Goal: Information Seeking & Learning: Learn about a topic

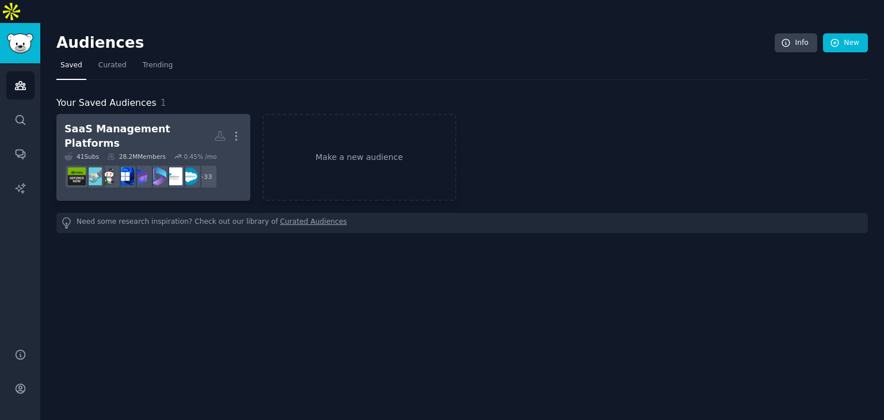
click at [168, 122] on div "SaaS Management Platforms" at bounding box center [139, 136] width 150 height 28
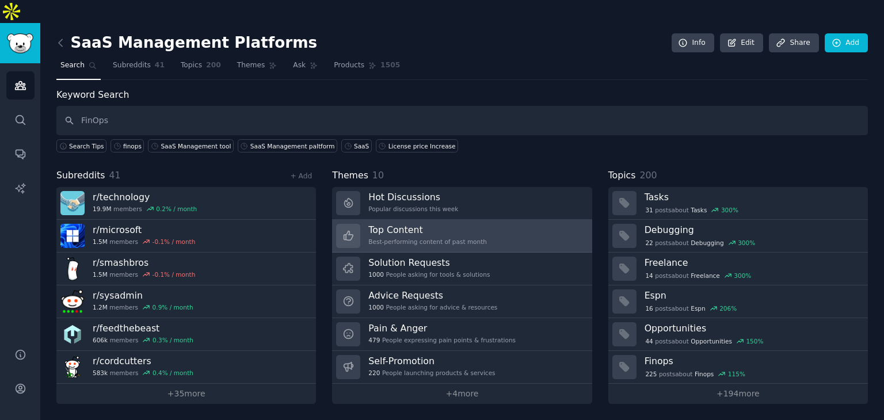
type input "FinOps"
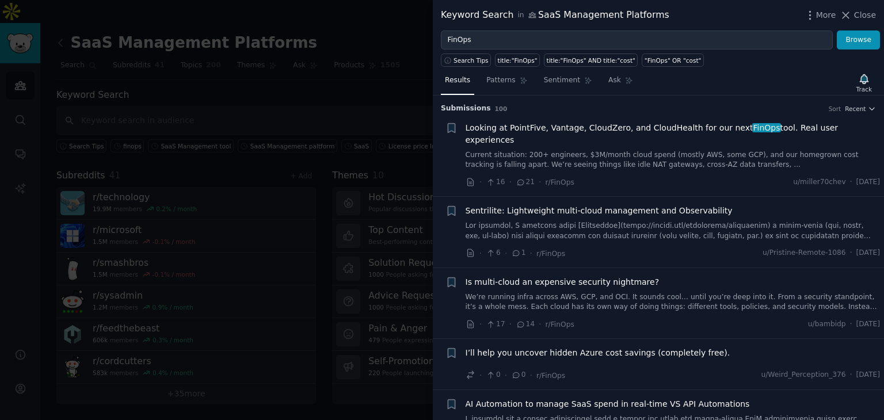
click at [619, 127] on span "Looking at PointFive, Vantage, CloudZero, and CloudHealth for our next FinOps t…" at bounding box center [673, 134] width 415 height 24
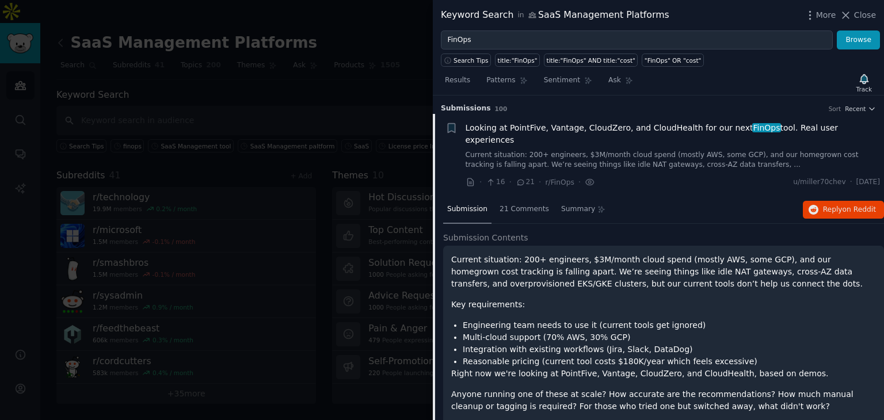
scroll to position [18, 0]
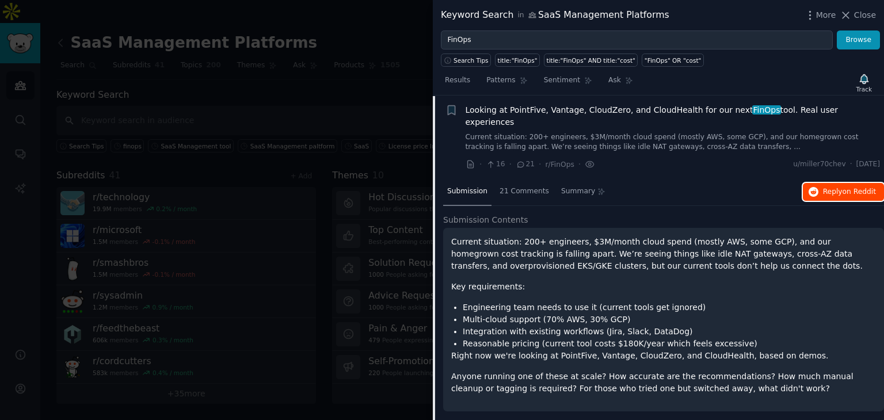
click at [832, 183] on button "Reply on Reddit" at bounding box center [843, 192] width 81 height 18
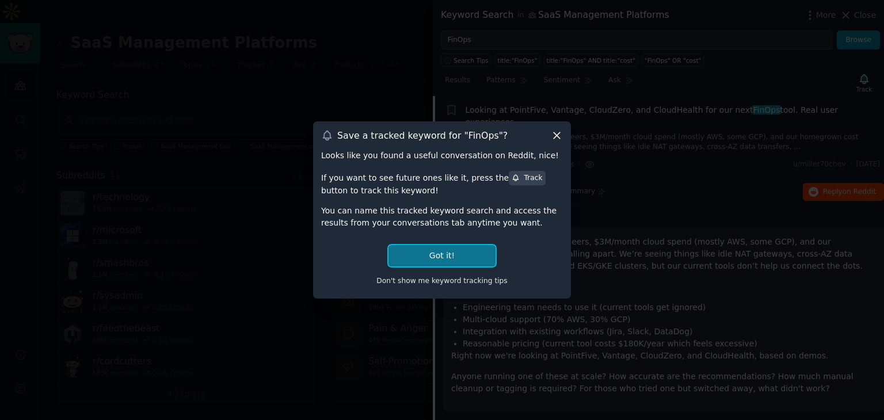
click at [456, 261] on button "Got it!" at bounding box center [442, 255] width 107 height 21
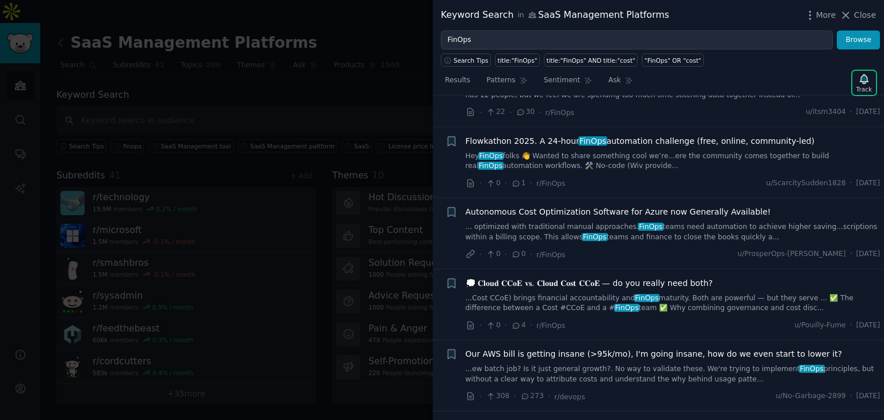
scroll to position [651, 0]
click at [628, 348] on span "Our AWS bill is getting insane (>95k/mo), I'm going insane, how do we even star…" at bounding box center [654, 354] width 377 height 12
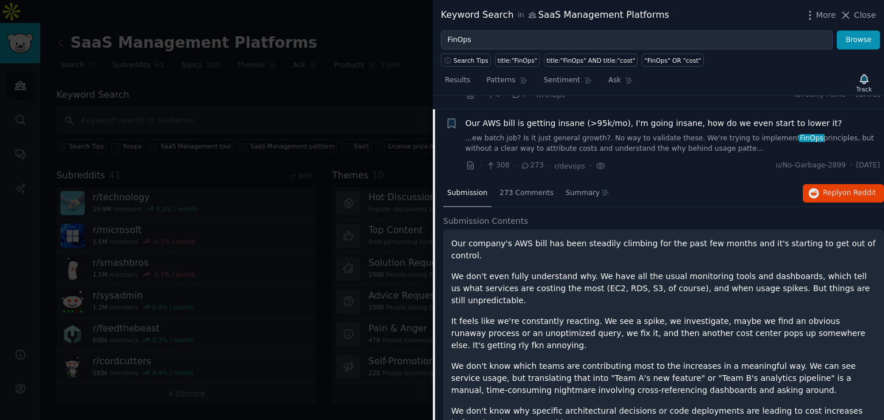
scroll to position [637, 0]
click at [835, 188] on span "Reply on Reddit" at bounding box center [849, 193] width 53 height 10
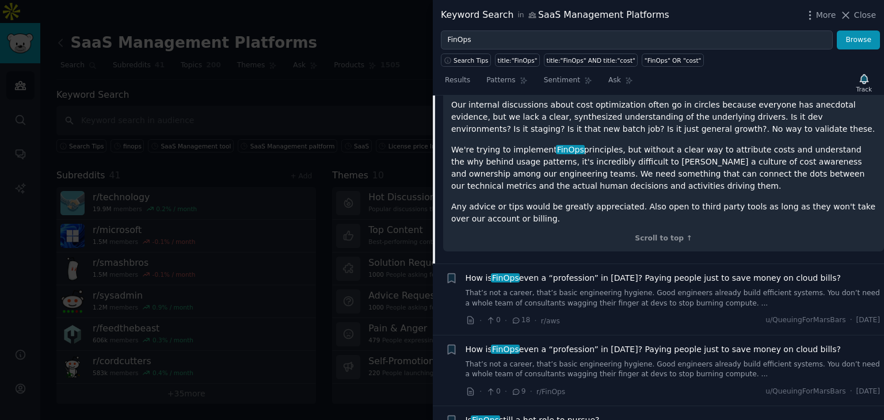
scroll to position [982, 0]
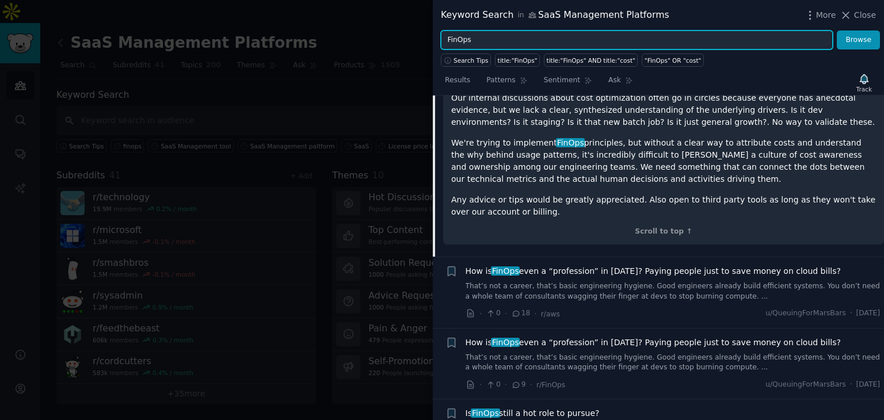
click at [760, 33] on input "FinOps" at bounding box center [637, 41] width 392 height 20
type input "F"
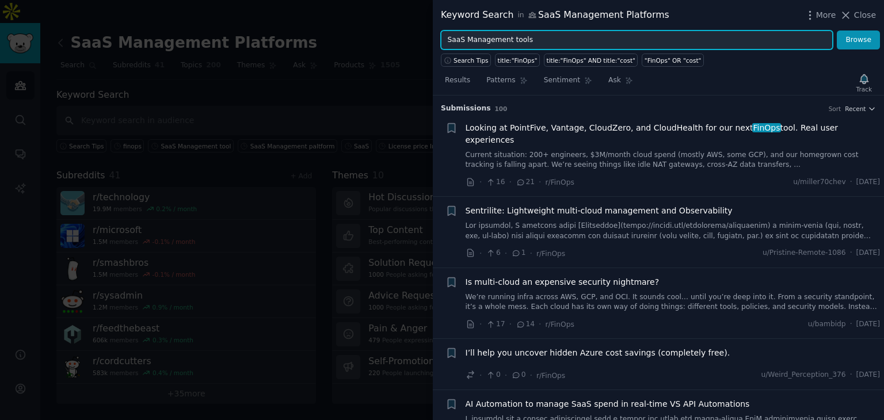
click at [837, 31] on button "Browse" at bounding box center [858, 41] width 43 height 20
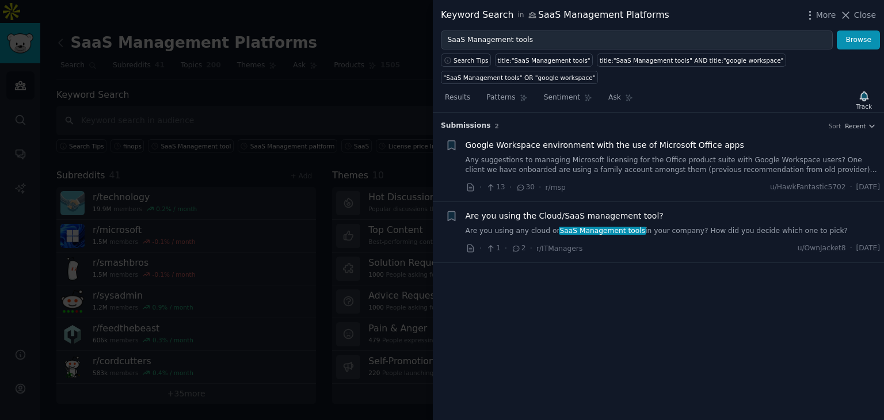
click at [566, 212] on span "Are you using the Cloud/SaaS management tool?" at bounding box center [565, 216] width 198 height 12
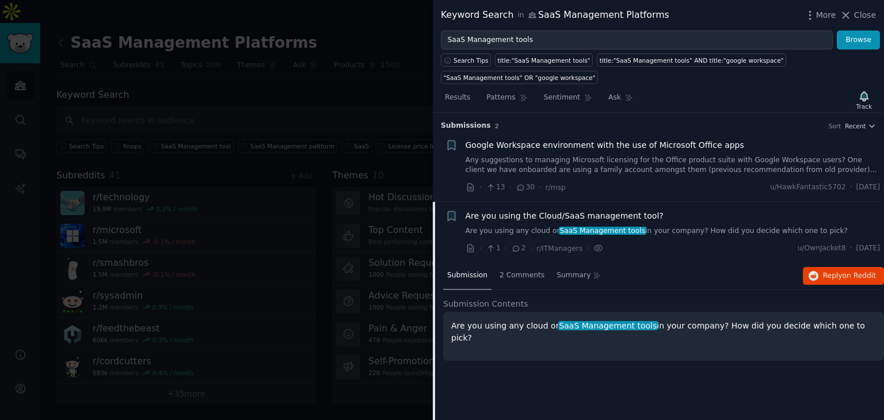
scroll to position [14, 0]
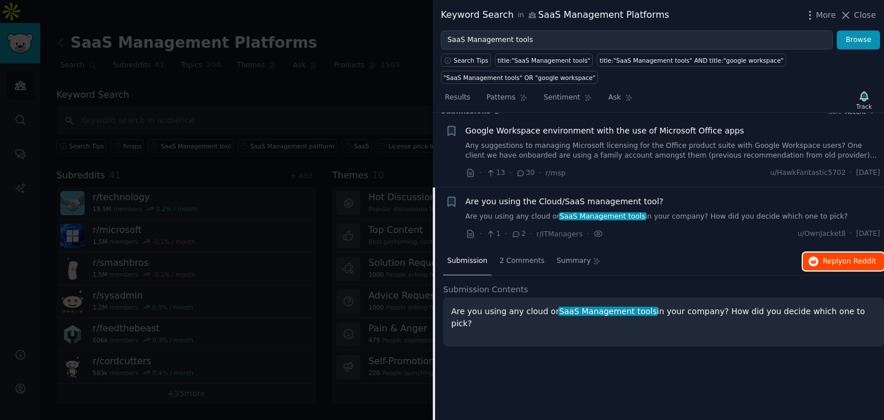
click at [829, 257] on span "Reply on Reddit" at bounding box center [849, 262] width 53 height 10
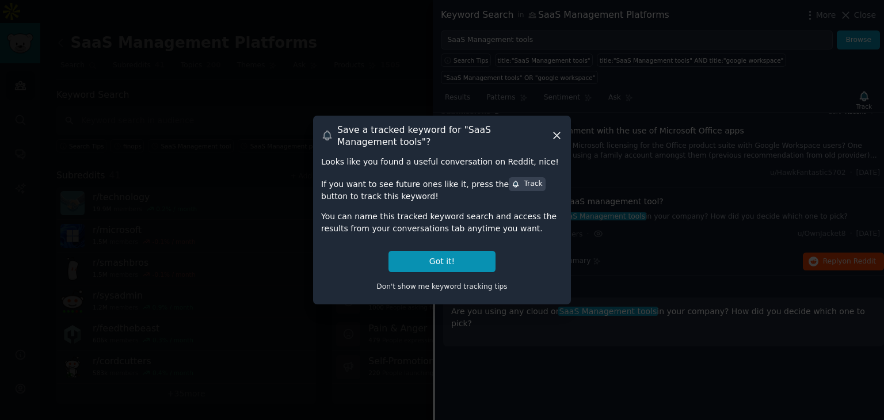
click at [555, 135] on icon at bounding box center [557, 136] width 6 height 6
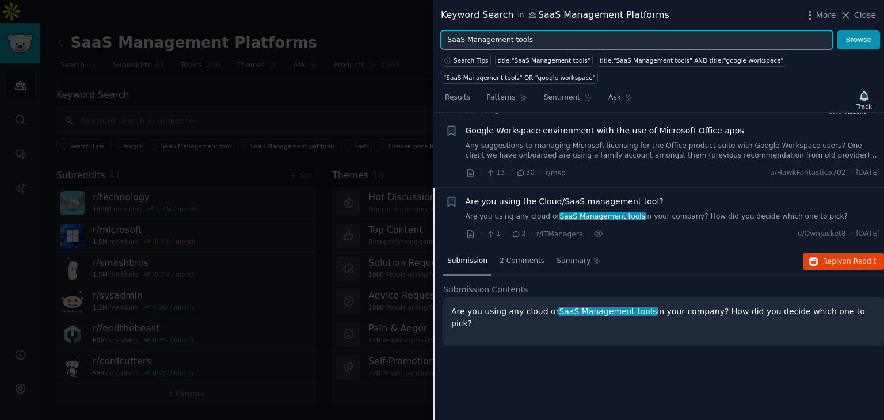
click at [572, 36] on input "SaaS Management tools" at bounding box center [637, 41] width 392 height 20
type input "S"
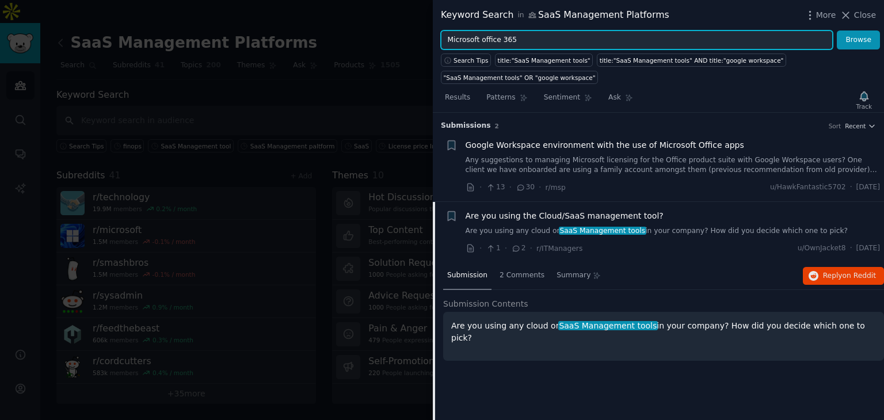
type input "Microsoft office 365"
click at [837, 31] on button "Browse" at bounding box center [858, 41] width 43 height 20
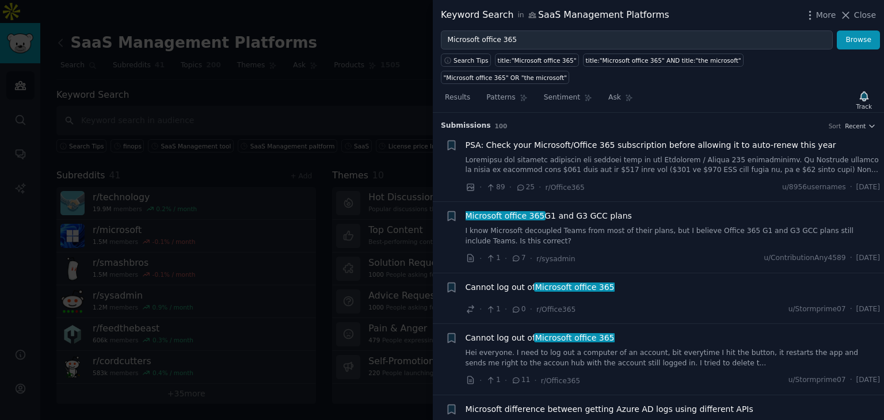
click at [668, 139] on span "PSA: Check your Microsoft/Office 365 subscription before allowing it to auto-re…" at bounding box center [651, 145] width 371 height 12
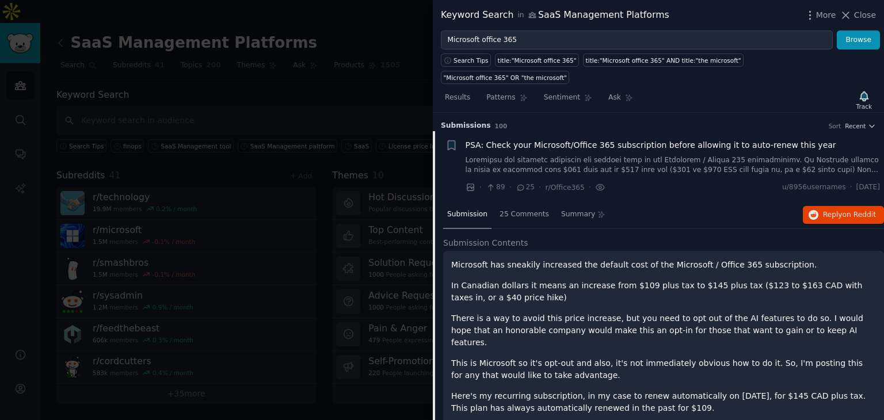
scroll to position [18, 0]
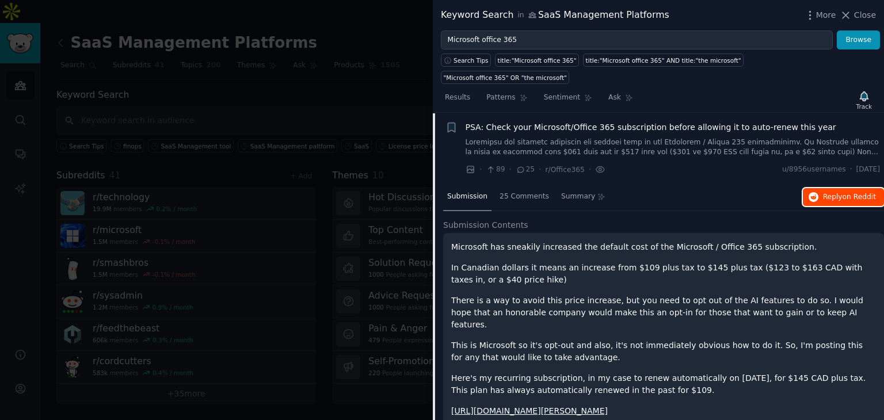
click at [831, 192] on span "Reply on Reddit" at bounding box center [849, 197] width 53 height 10
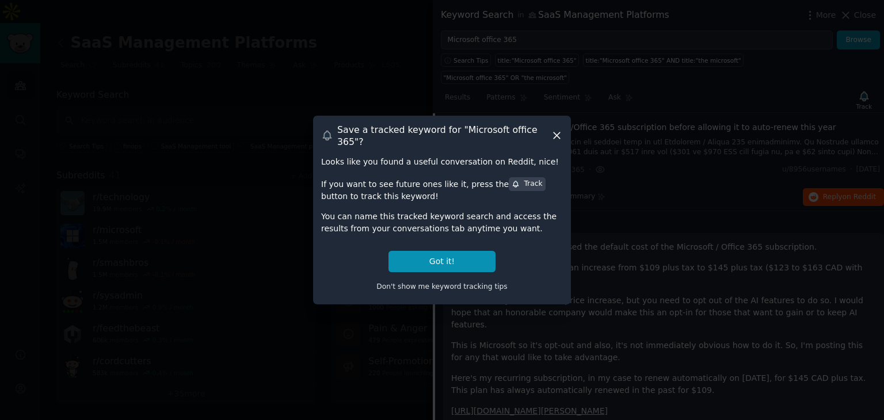
click at [555, 134] on icon at bounding box center [557, 136] width 12 height 12
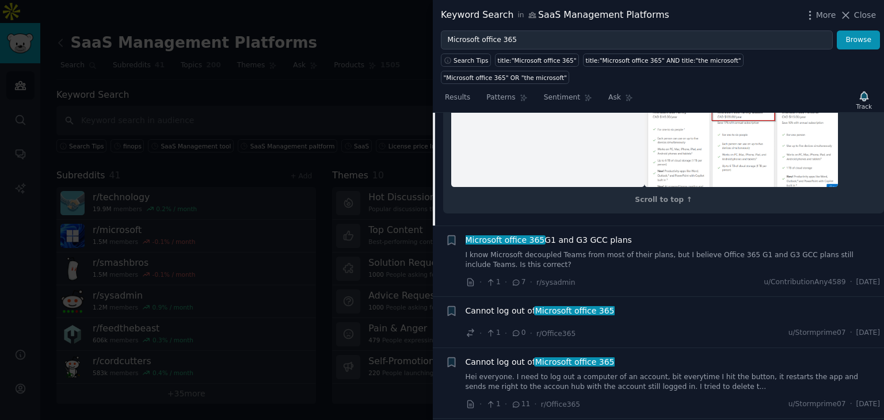
scroll to position [1745, 0]
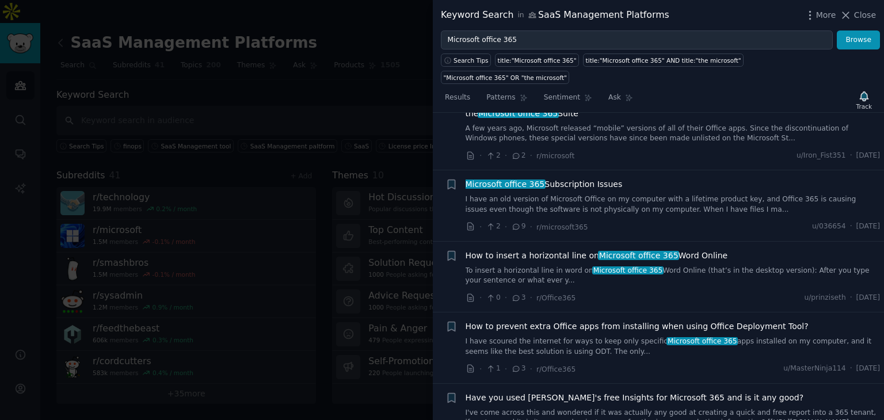
click at [552, 191] on span "Microsoft office 365 Subscription Issues" at bounding box center [544, 184] width 157 height 12
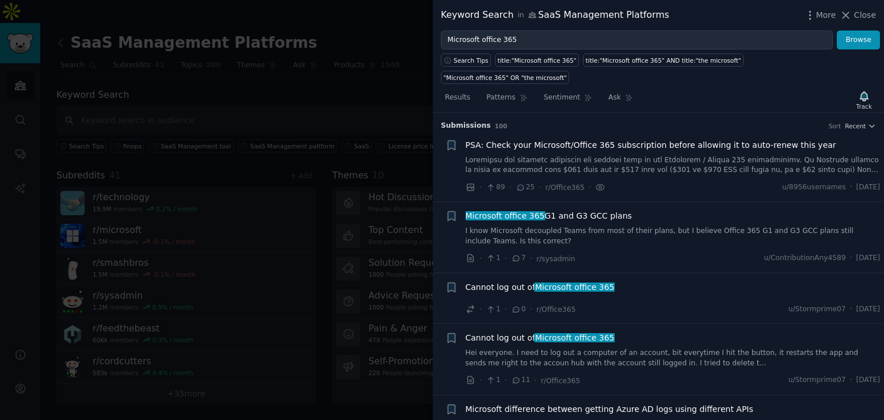
click at [552, 210] on span "Microsoft office 365 G1 and G3 GCC plans" at bounding box center [549, 216] width 166 height 12
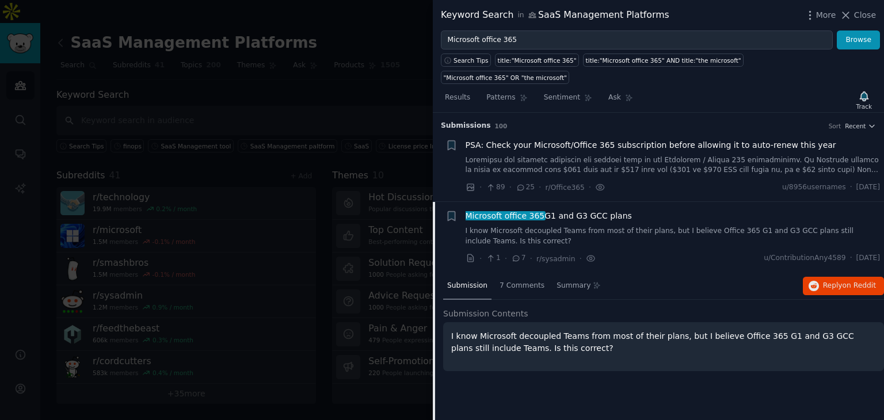
scroll to position [89, 0]
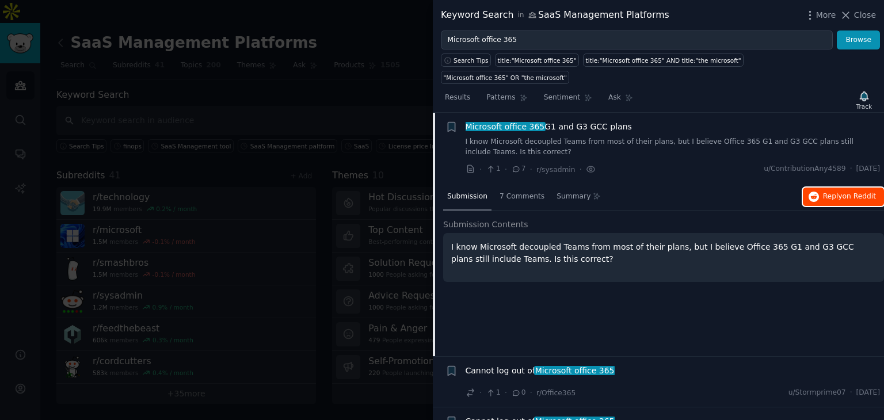
click at [852, 192] on span "on Reddit" at bounding box center [859, 196] width 33 height 8
